Goal: Check status

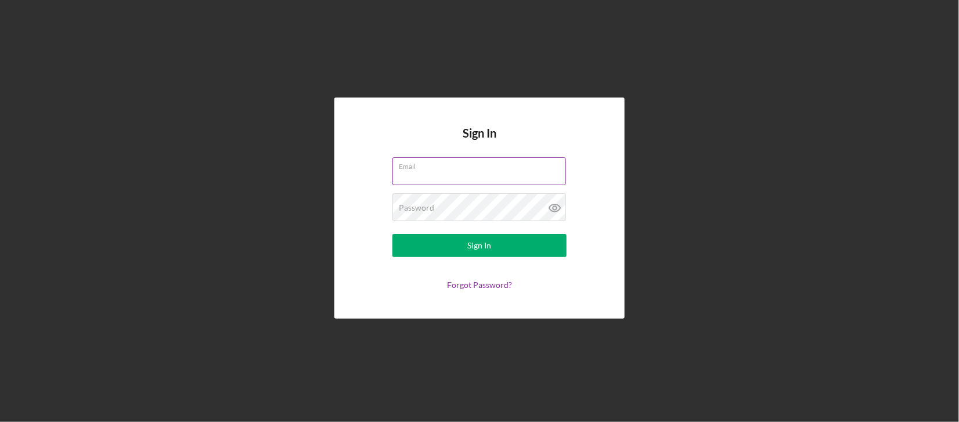
click at [435, 180] on input "Email" at bounding box center [480, 171] width 174 height 28
type input "[EMAIL_ADDRESS][DOMAIN_NAME]"
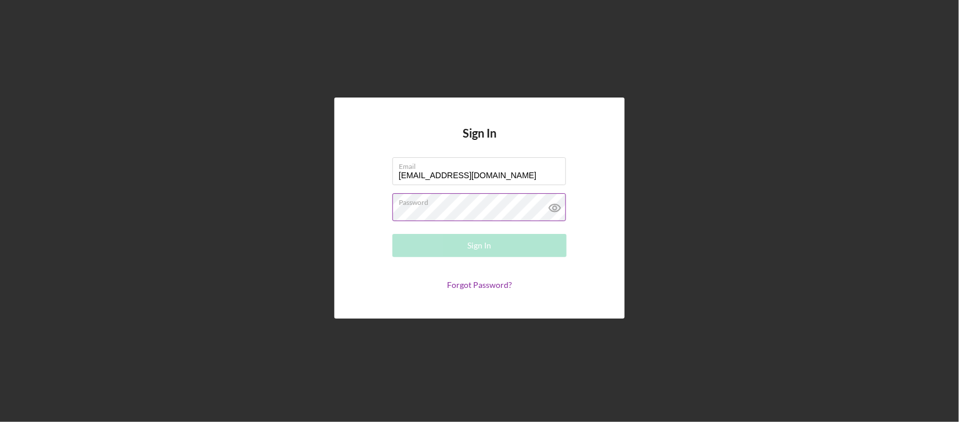
click at [418, 201] on div "Password Required" at bounding box center [480, 207] width 174 height 29
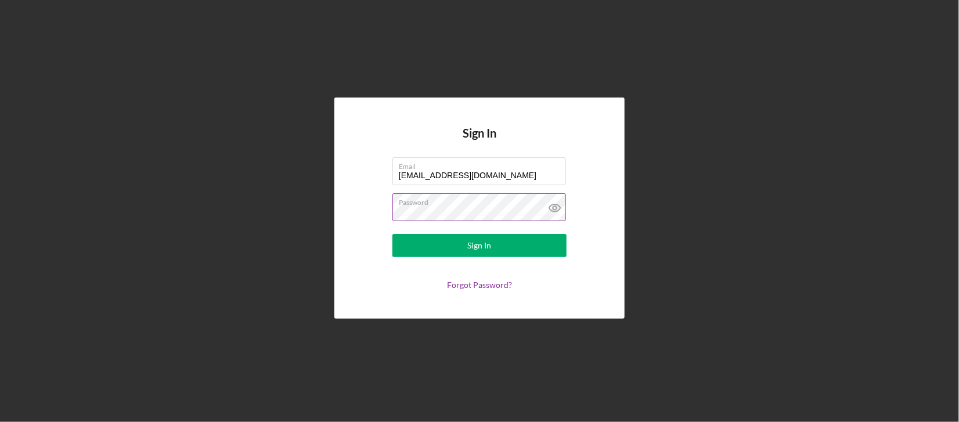
click at [393, 234] on button "Sign In" at bounding box center [480, 245] width 174 height 23
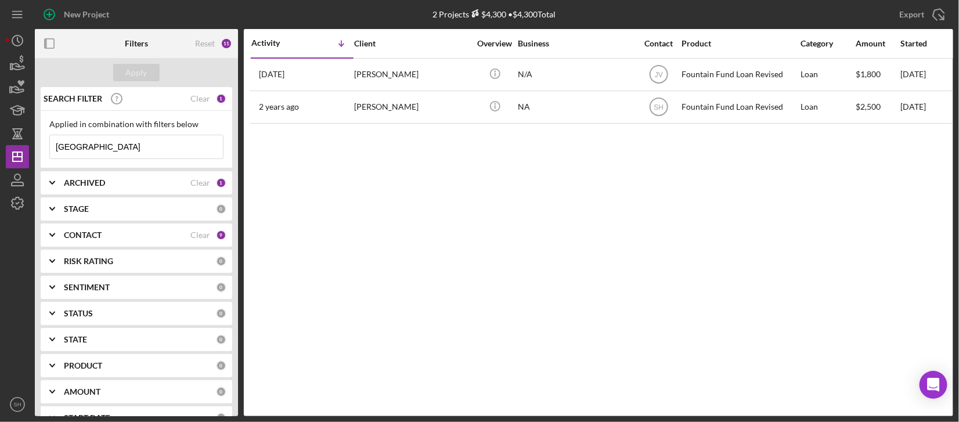
click at [94, 148] on input "[GEOGRAPHIC_DATA]" at bounding box center [136, 146] width 173 height 23
drag, startPoint x: 94, startPoint y: 148, endPoint x: 55, endPoint y: 148, distance: 38.9
click at [55, 148] on input "[GEOGRAPHIC_DATA]" at bounding box center [136, 146] width 173 height 23
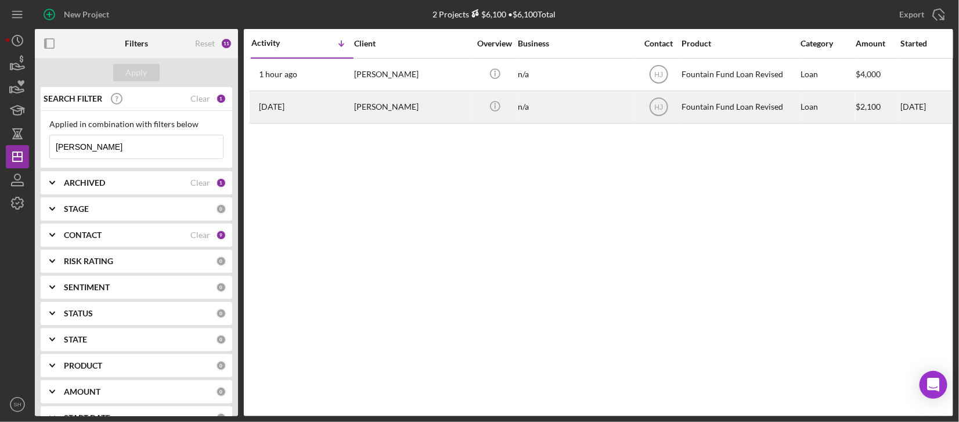
type input "[PERSON_NAME]"
click at [347, 111] on div "[DATE] [PERSON_NAME]" at bounding box center [302, 107] width 102 height 31
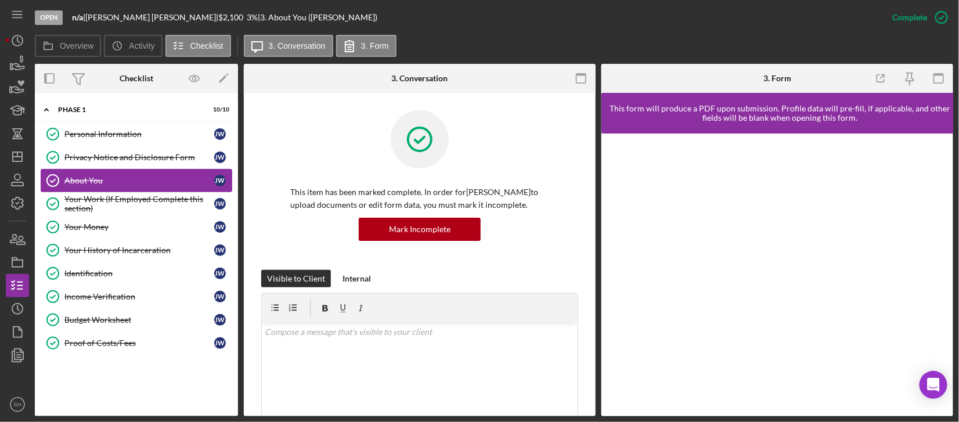
click at [118, 179] on div "About You" at bounding box center [139, 180] width 150 height 9
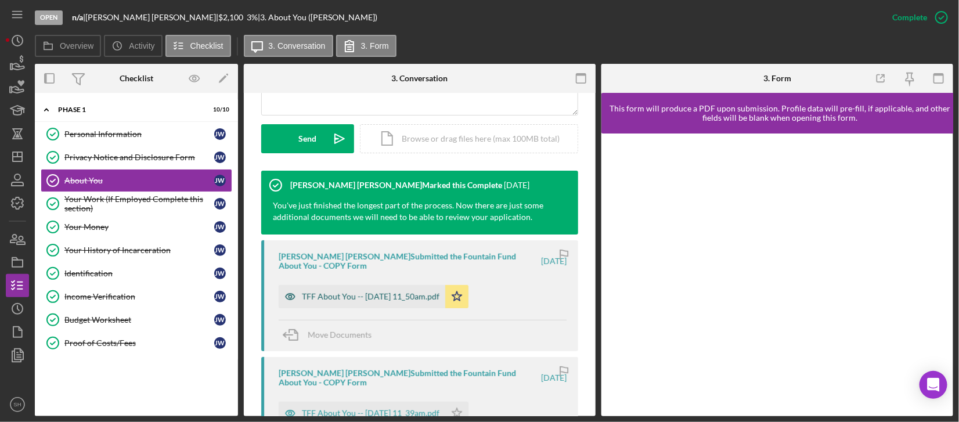
click at [304, 292] on div "TFF About You -- [DATE] 11_50am.pdf" at bounding box center [371, 296] width 138 height 9
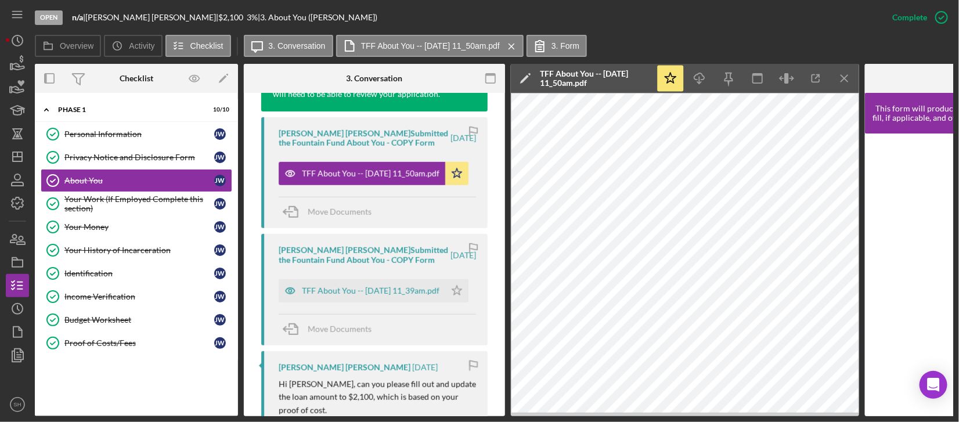
scroll to position [477, 0]
